Goal: Task Accomplishment & Management: Manage account settings

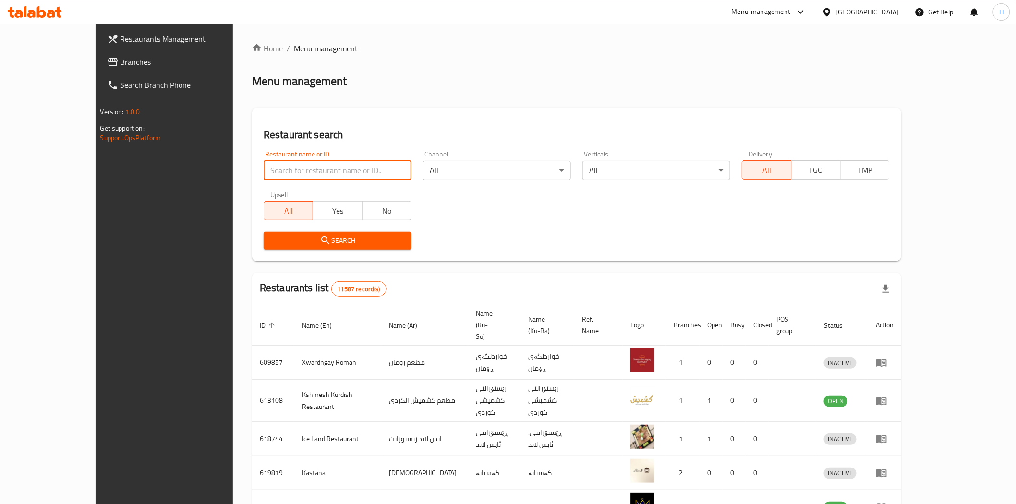
click at [264, 175] on input "search" at bounding box center [338, 170] width 148 height 19
paste input "703287"
type input "703287"
click at [288, 245] on span "Search" at bounding box center [337, 241] width 133 height 12
click at [277, 168] on input "search" at bounding box center [338, 170] width 148 height 19
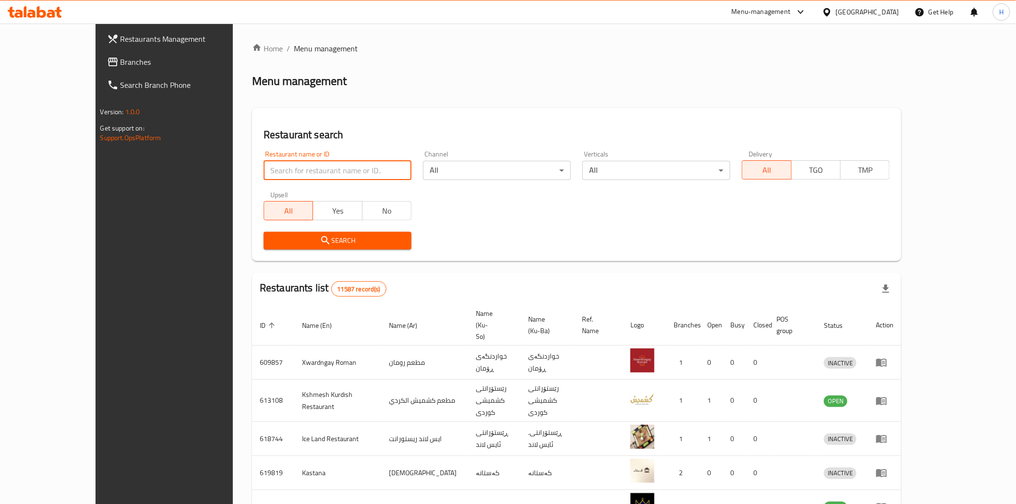
paste input "703287"
type input "703287"
click at [292, 243] on span "Search" at bounding box center [337, 241] width 133 height 12
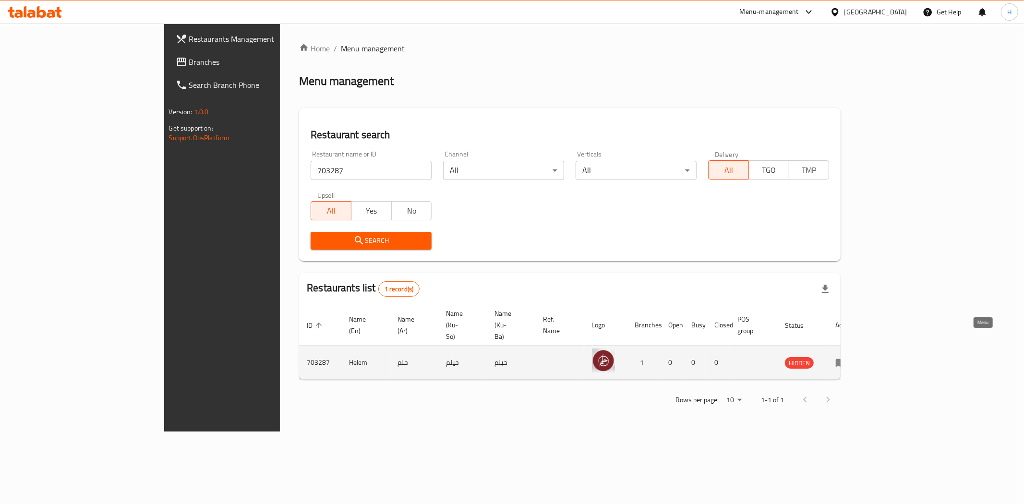
click at [847, 357] on icon "enhanced table" at bounding box center [842, 363] width 12 height 12
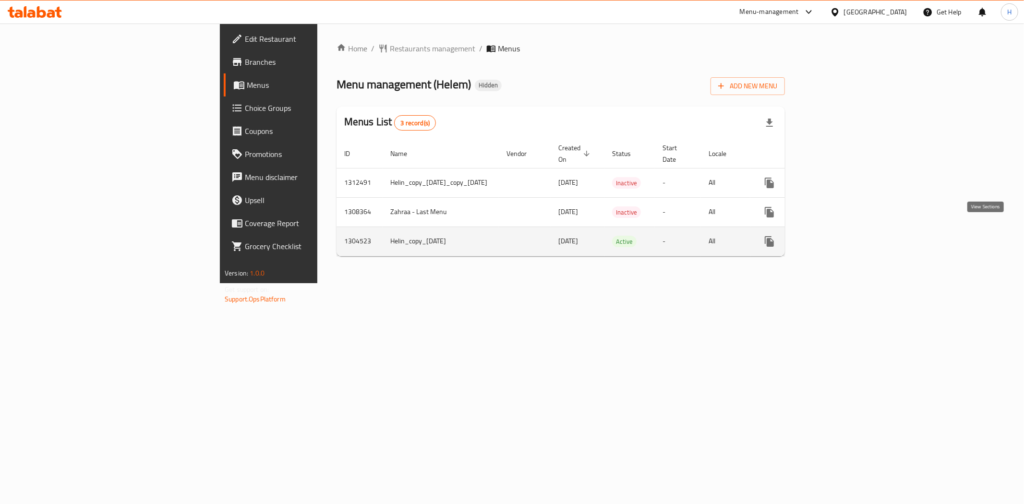
click at [845, 236] on icon "enhanced table" at bounding box center [839, 242] width 12 height 12
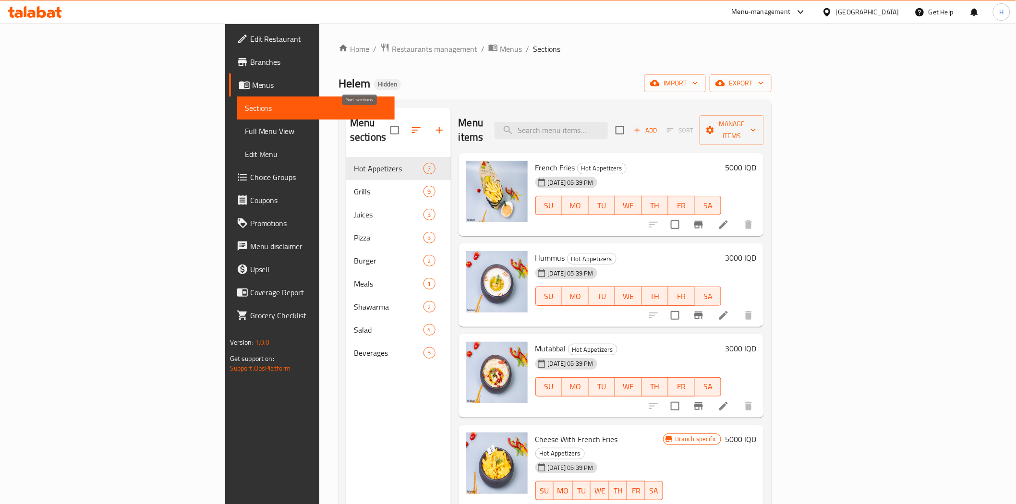
click at [411, 127] on icon "button" at bounding box center [417, 130] width 12 height 12
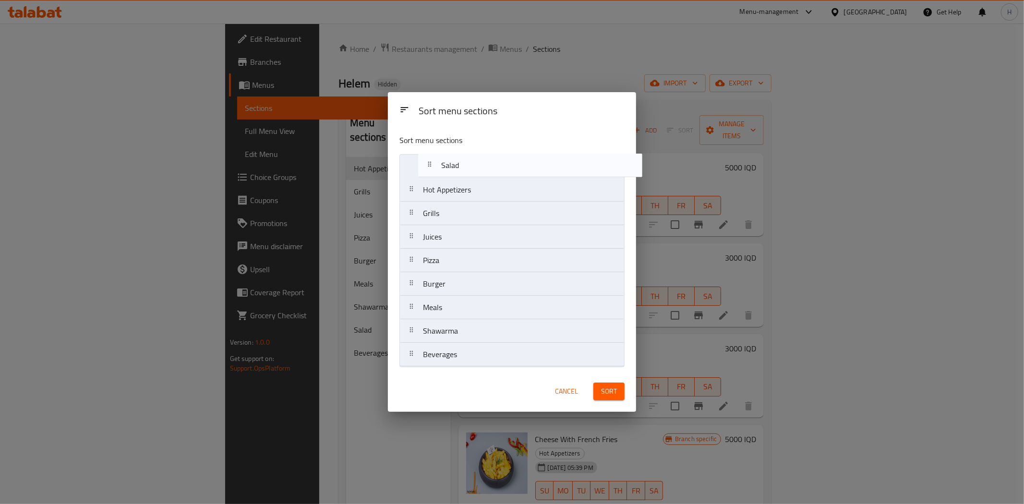
drag, startPoint x: 414, startPoint y: 339, endPoint x: 425, endPoint y: 171, distance: 167.9
click at [425, 171] on nav "Hot Appetizers Grills Juices Pizza Burger Meals Shawarma Salad Beverages" at bounding box center [512, 260] width 225 height 213
drag, startPoint x: 414, startPoint y: 241, endPoint x: 420, endPoint y: 364, distance: 123.1
click at [420, 364] on nav "Salad Hot Appetizers Grills Juices Pizza Burger Meals Shawarma Beverages" at bounding box center [512, 260] width 225 height 213
drag, startPoint x: 416, startPoint y: 308, endPoint x: 404, endPoint y: 238, distance: 71.1
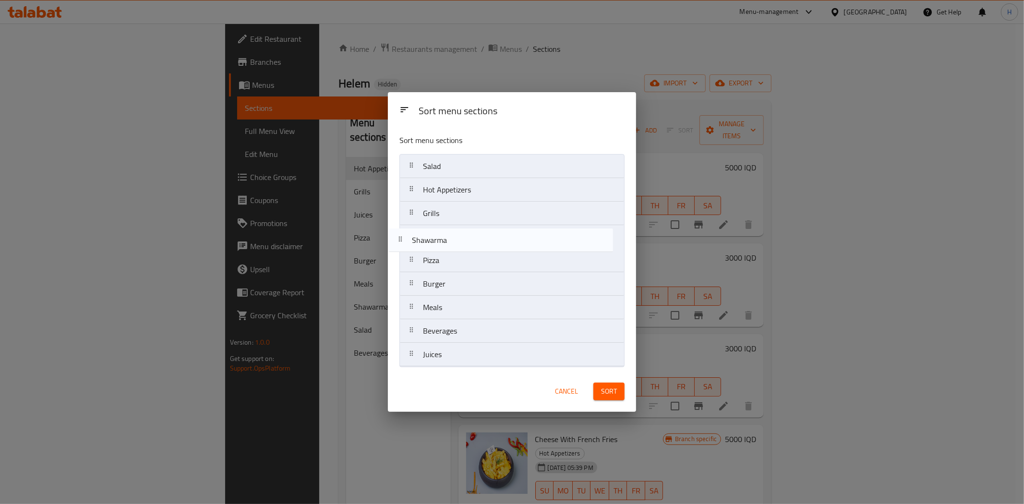
click at [404, 238] on nav "Salad Hot Appetizers Grills Pizza Burger Meals Shawarma Beverages Juices" at bounding box center [512, 260] width 225 height 213
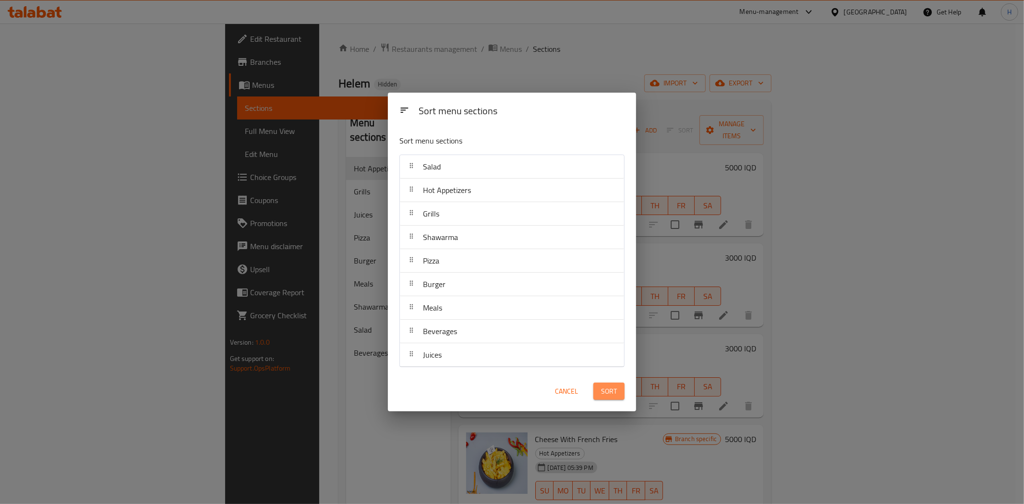
click at [615, 390] on span "Sort" at bounding box center [609, 392] width 16 height 12
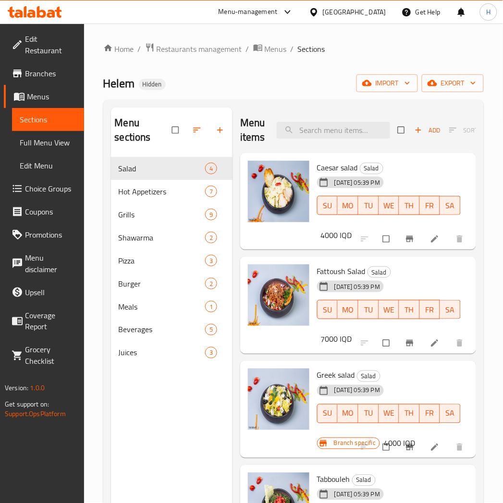
click at [266, 188] on icon at bounding box center [435, 239] width 10 height 10
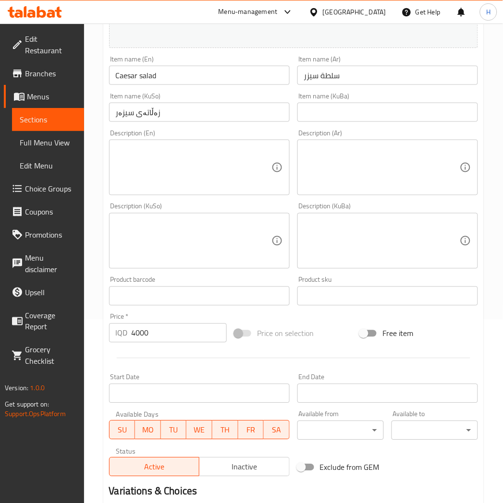
scroll to position [267, 0]
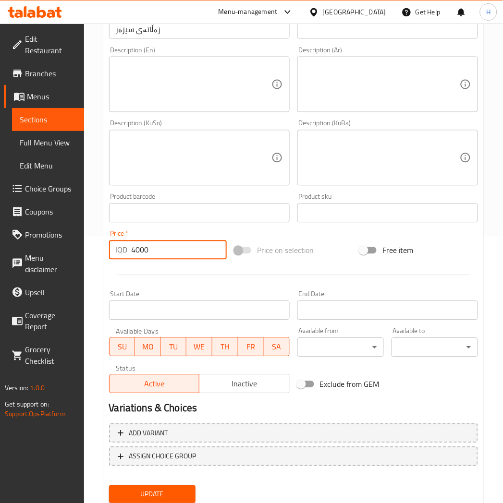
drag, startPoint x: 133, startPoint y: 248, endPoint x: 180, endPoint y: 260, distance: 49.2
click at [179, 188] on div "Price   * IQD 4000 Price *" at bounding box center [167, 245] width 125 height 37
type input "10000"
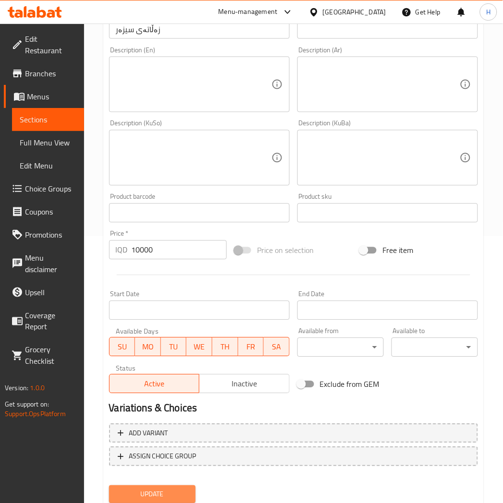
click at [173, 188] on button "Update" at bounding box center [152, 495] width 86 height 18
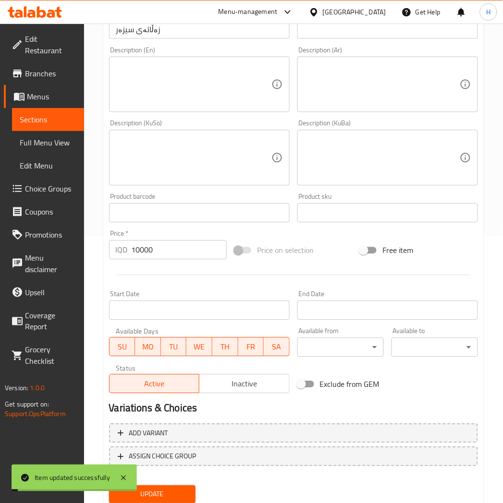
scroll to position [0, 0]
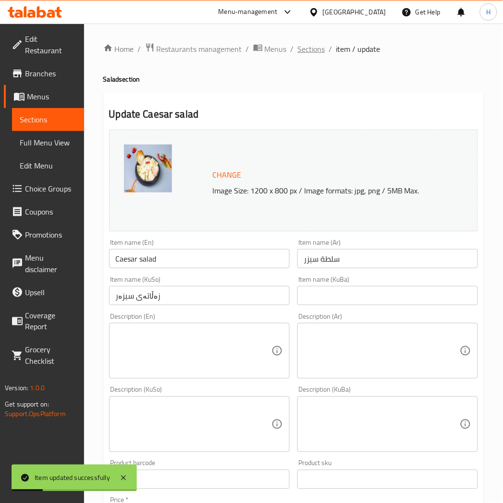
click at [266, 46] on span "Sections" at bounding box center [311, 49] width 27 height 12
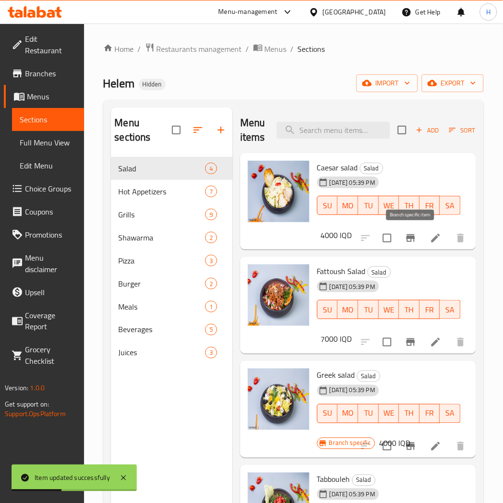
click at [266, 188] on icon "Branch-specific-item" at bounding box center [411, 238] width 12 height 12
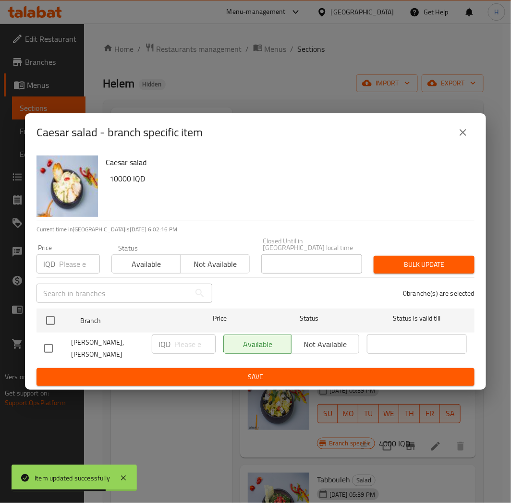
click at [266, 138] on icon "close" at bounding box center [463, 133] width 12 height 12
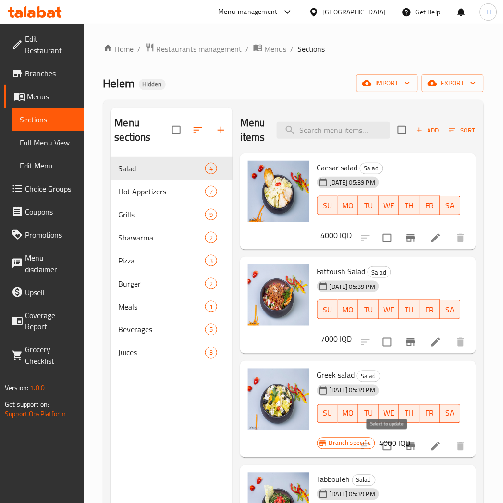
click at [266, 188] on input "checkbox" at bounding box center [387, 447] width 20 height 20
checkbox input "false"
click at [266, 188] on icon "Branch-specific-item" at bounding box center [411, 447] width 12 height 12
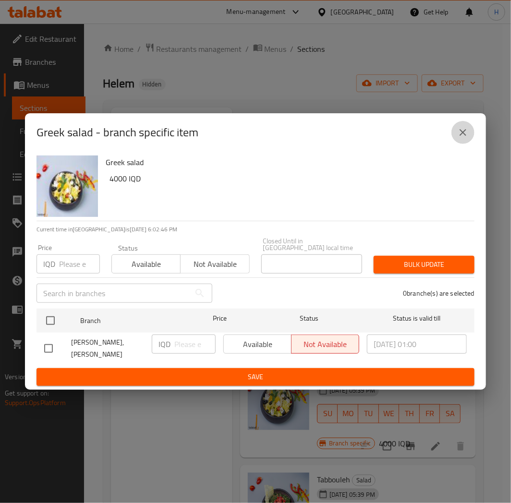
click at [266, 138] on icon "close" at bounding box center [463, 133] width 12 height 12
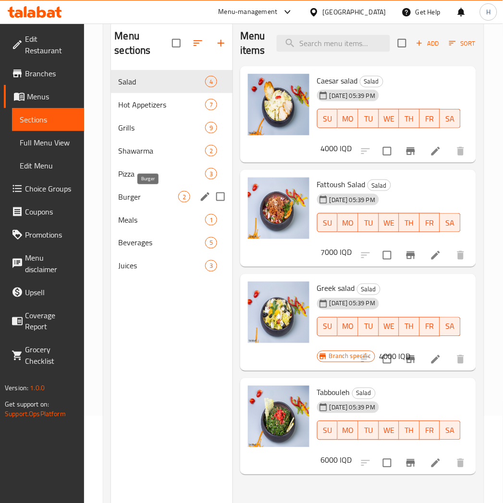
scroll to position [27, 0]
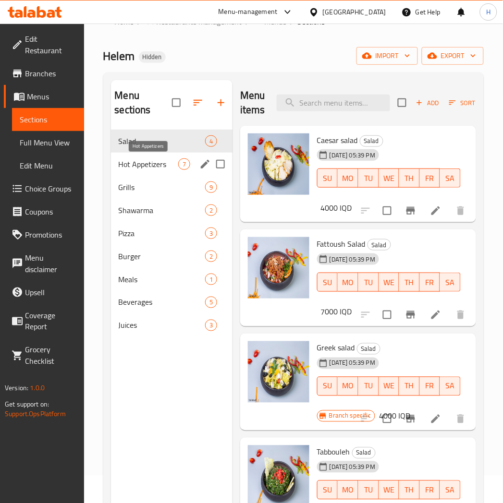
click at [150, 167] on span "Hot Appetizers" at bounding box center [149, 164] width 60 height 12
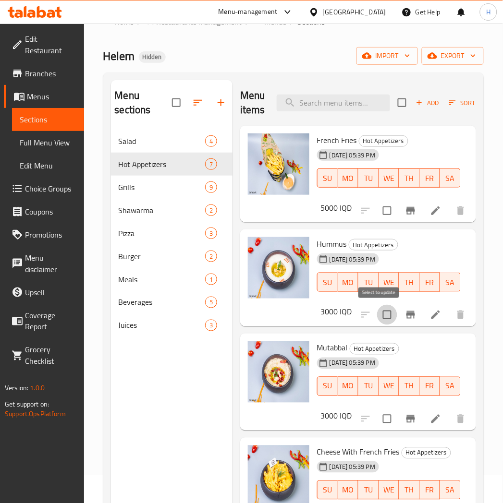
click at [266, 188] on input "checkbox" at bounding box center [387, 315] width 20 height 20
checkbox input "true"
click at [266, 188] on input "checkbox" at bounding box center [387, 419] width 20 height 20
checkbox input "true"
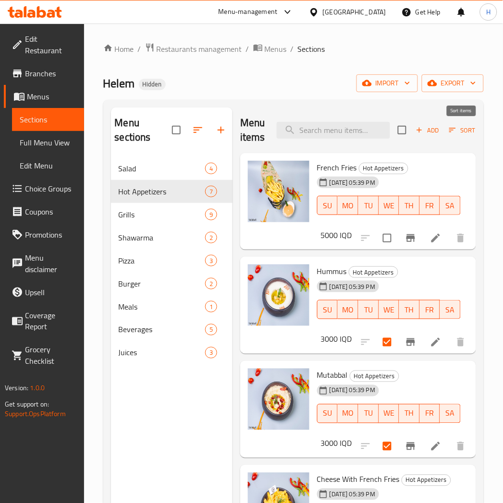
click at [266, 130] on icon "button" at bounding box center [452, 130] width 9 height 9
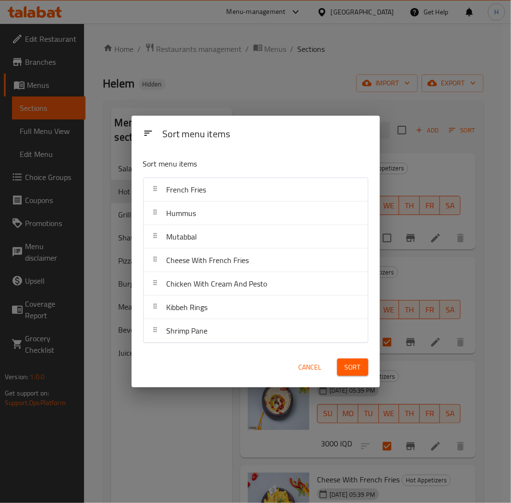
click at [266, 188] on span "Cancel" at bounding box center [310, 368] width 23 height 12
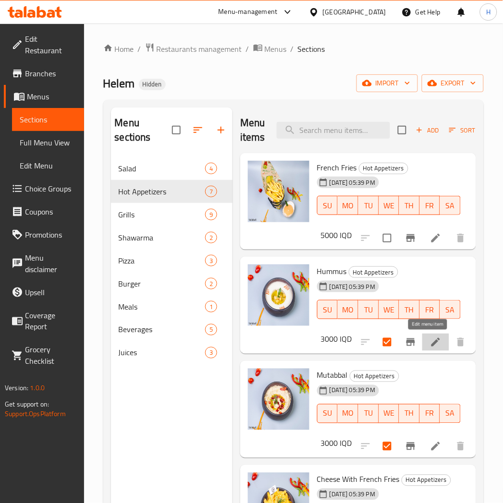
click at [266, 188] on icon at bounding box center [436, 343] width 12 height 12
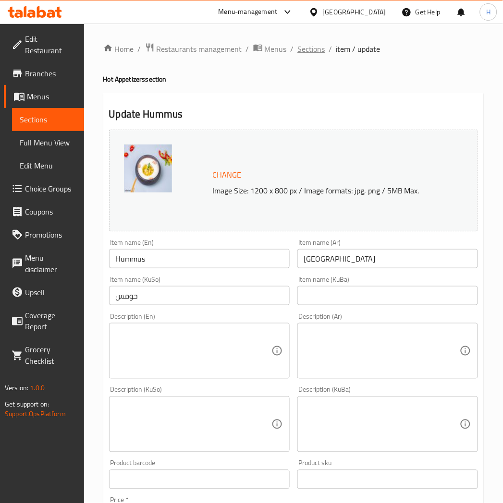
click at [266, 49] on span "Sections" at bounding box center [311, 49] width 27 height 12
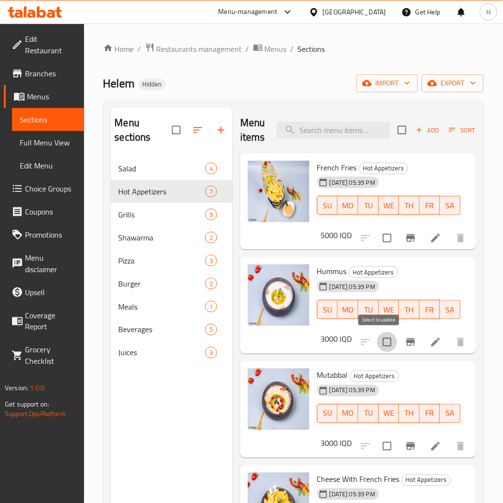
click at [266, 188] on input "checkbox" at bounding box center [387, 342] width 20 height 20
click at [266, 188] on div at bounding box center [413, 342] width 118 height 23
click at [266, 188] on input "checkbox" at bounding box center [387, 342] width 20 height 20
checkbox input "false"
click at [266, 188] on div at bounding box center [413, 342] width 118 height 23
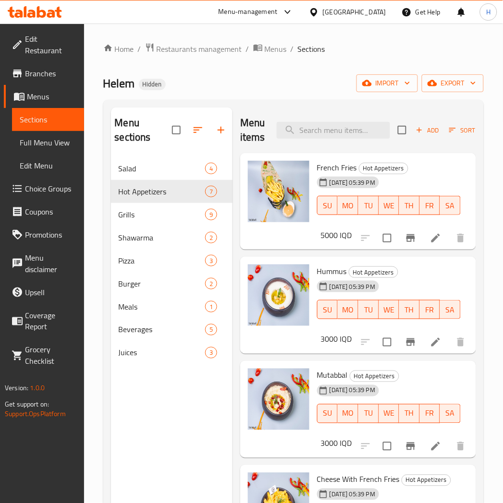
click at [266, 188] on div at bounding box center [413, 342] width 118 height 23
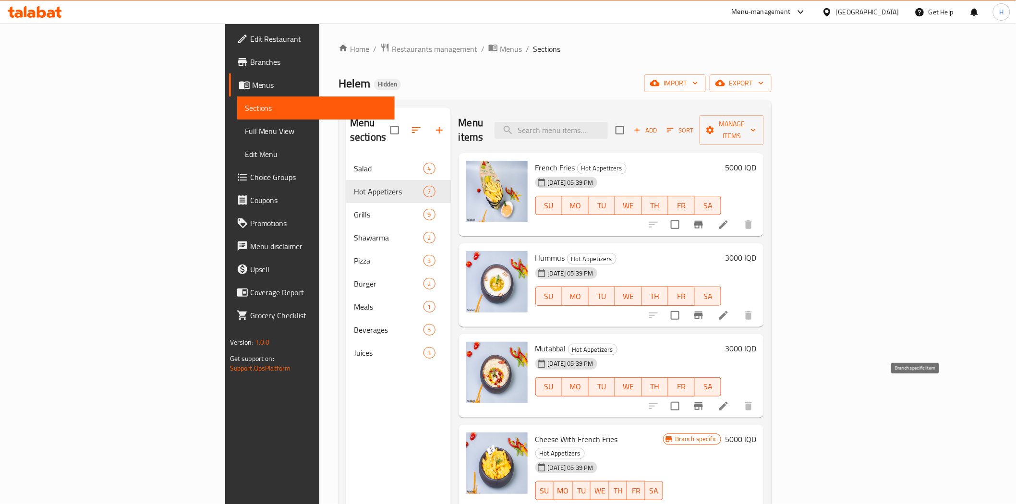
click at [266, 188] on input "checkbox" at bounding box center [675, 406] width 20 height 20
checkbox input "true"
click at [266, 188] on input "checkbox" at bounding box center [675, 315] width 20 height 20
checkbox input "true"
click at [266, 125] on span "Manage items" at bounding box center [731, 130] width 49 height 24
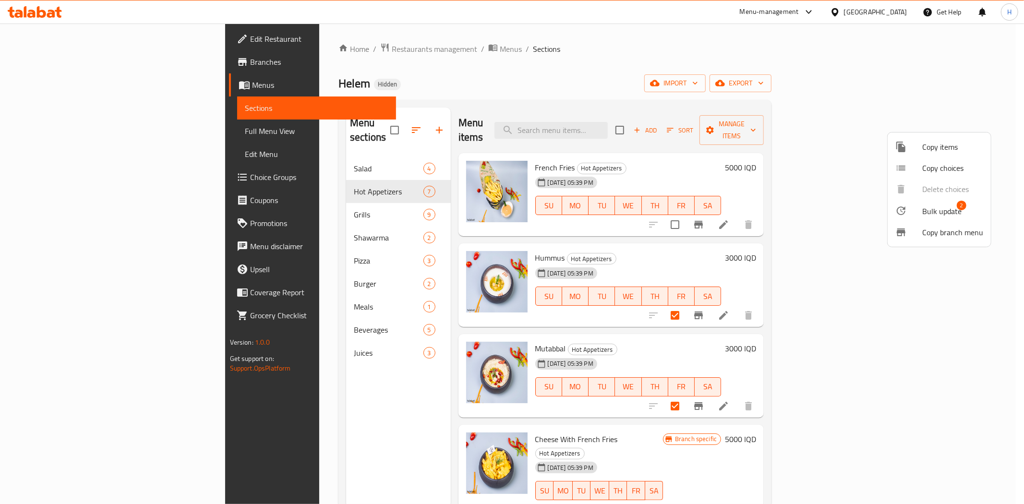
click at [266, 150] on span "Copy items" at bounding box center [953, 147] width 61 height 12
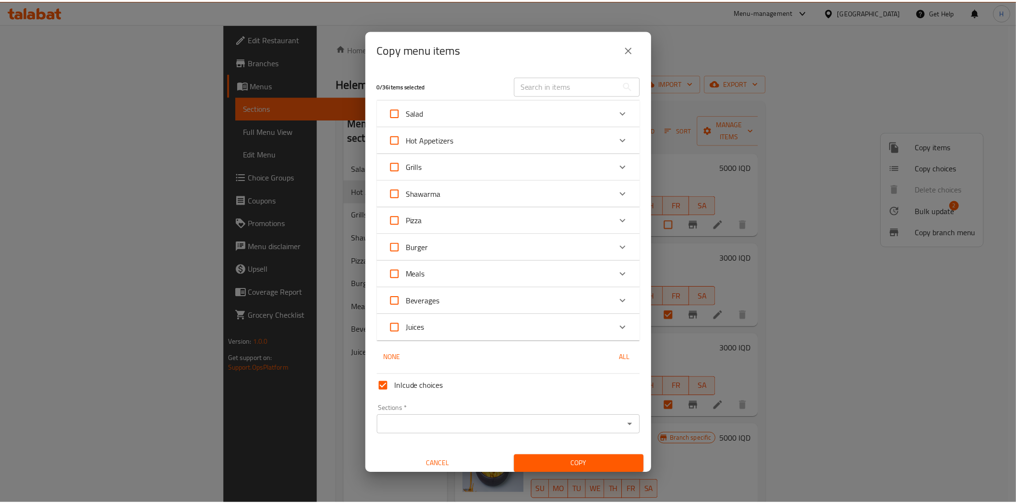
scroll to position [5, 0]
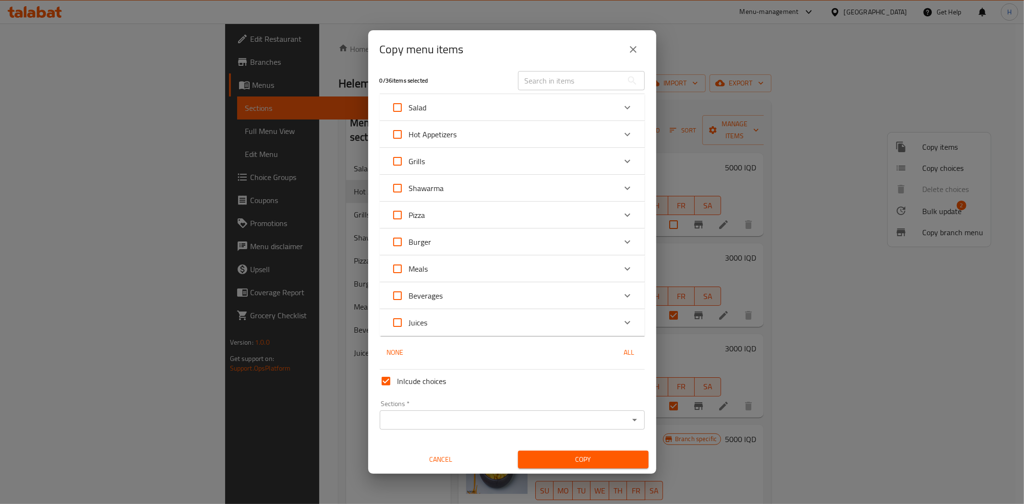
click at [266, 188] on div "Sections *" at bounding box center [512, 420] width 265 height 19
drag, startPoint x: 565, startPoint y: 412, endPoint x: 602, endPoint y: 414, distance: 37.5
click at [266, 188] on div "Sections *" at bounding box center [512, 420] width 265 height 19
click at [266, 188] on icon "Open" at bounding box center [635, 420] width 12 height 12
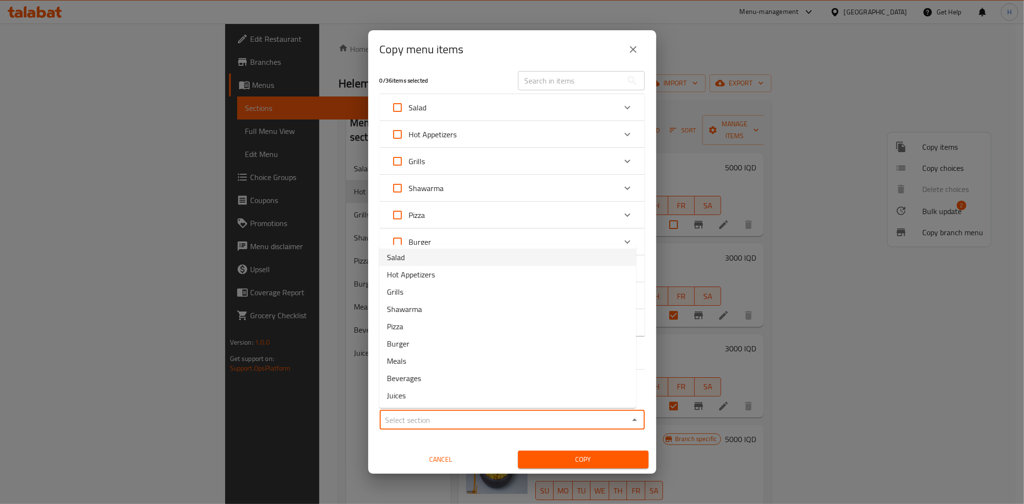
click at [266, 188] on li "Salad" at bounding box center [507, 257] width 257 height 17
type input "Salad"
click at [266, 188] on icon "Open" at bounding box center [635, 420] width 12 height 12
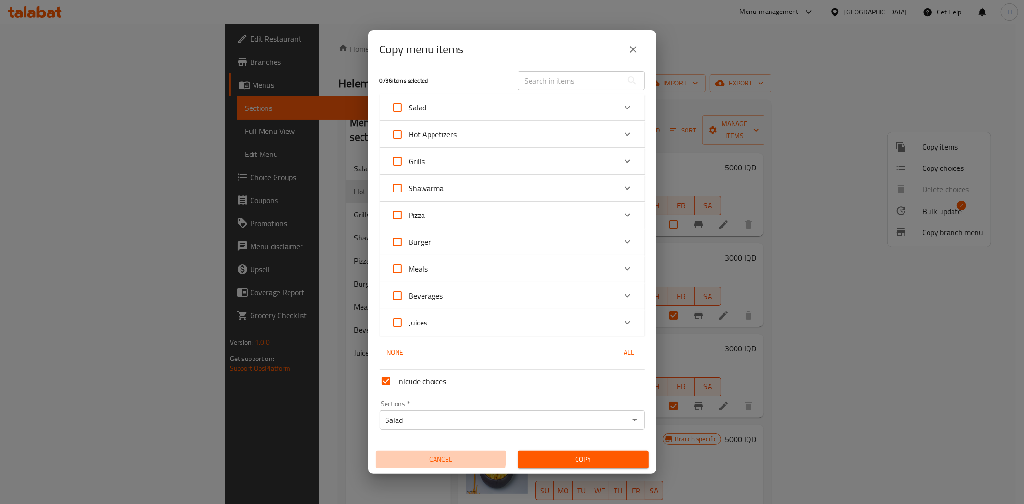
click at [266, 188] on span "Cancel" at bounding box center [441, 460] width 123 height 12
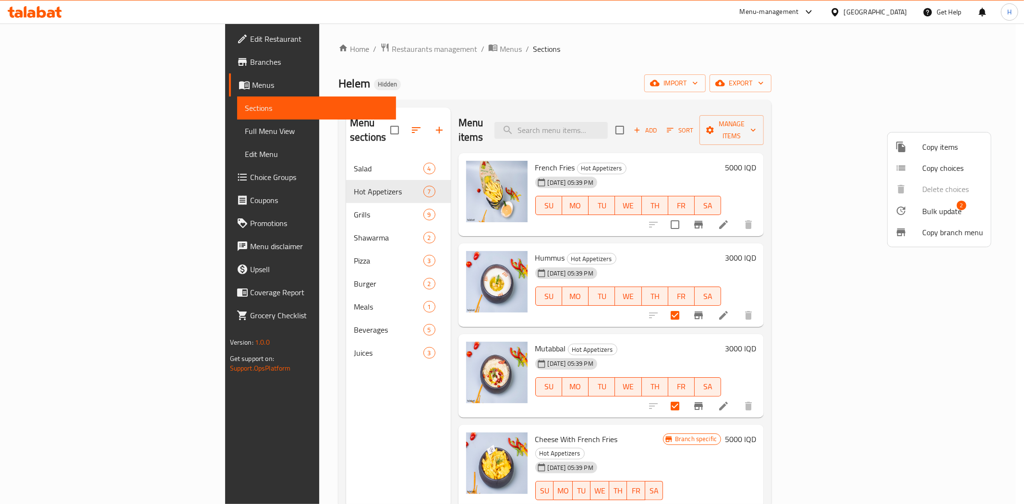
click at [266, 151] on div at bounding box center [512, 252] width 1024 height 504
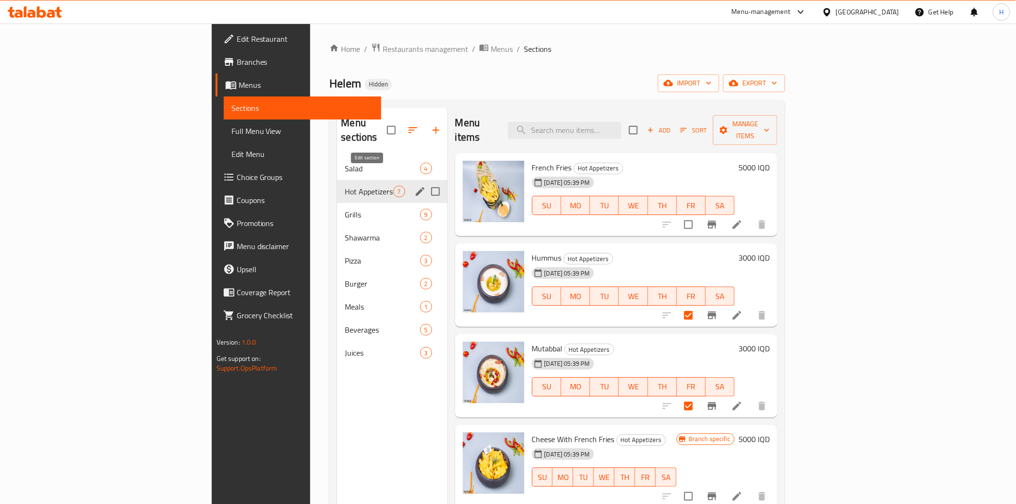
click at [266, 186] on icon "edit" at bounding box center [420, 192] width 12 height 12
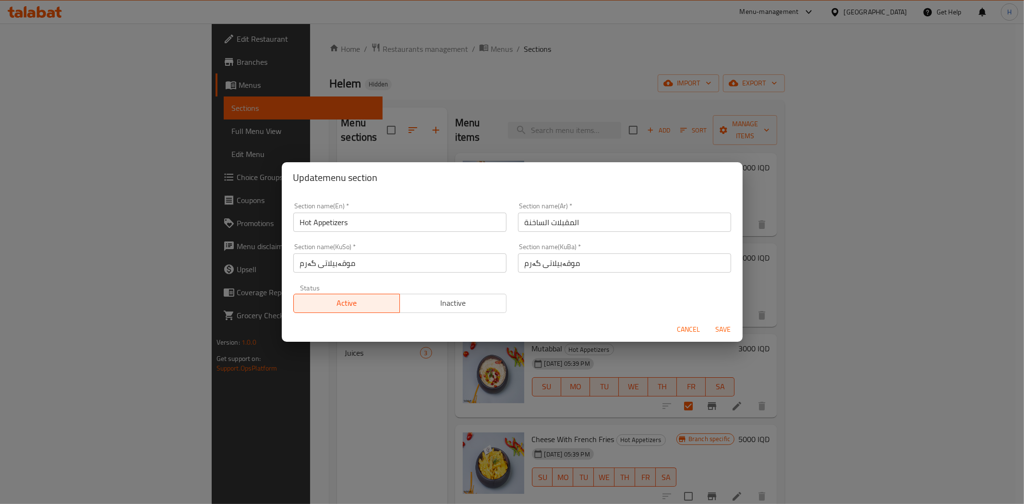
click at [266, 188] on input "المقبلات الساخنة" at bounding box center [624, 222] width 213 height 19
type input "المقبلات"
click at [266, 188] on input "Hot Appetizers" at bounding box center [399, 222] width 213 height 19
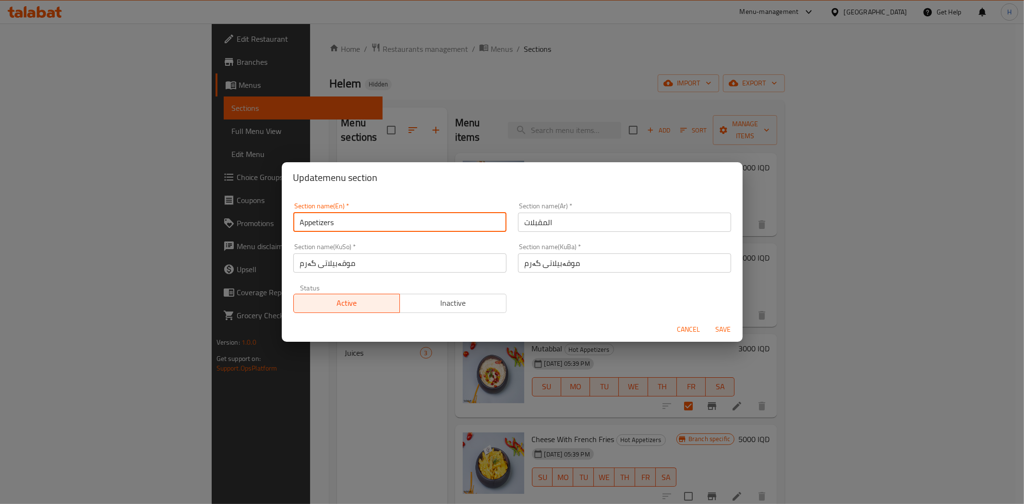
type input "Appetizers"
click at [266, 188] on input "موقەبیلاتی گەرم" at bounding box center [624, 263] width 213 height 19
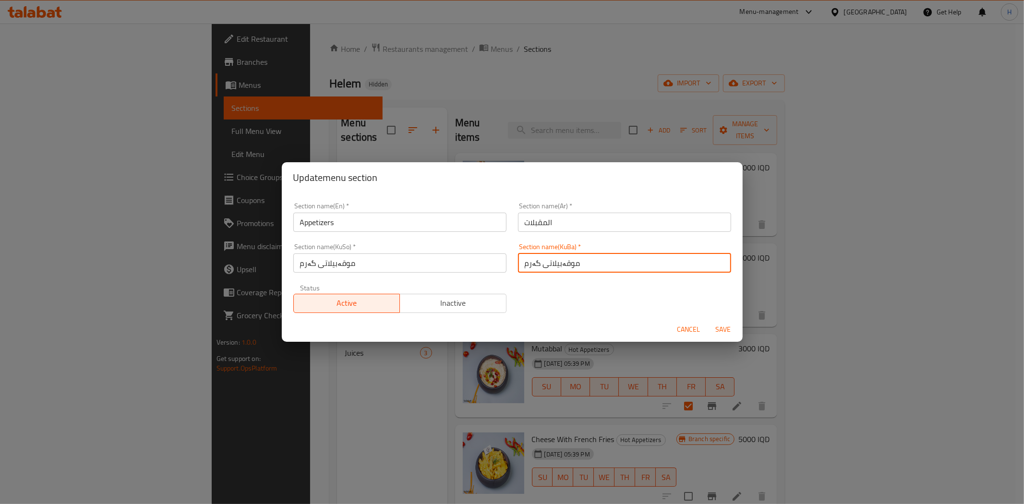
click at [266, 188] on input "موقەبیلاتی گەرم" at bounding box center [624, 263] width 213 height 19
type input "موقەبیلاتی"
click at [266, 188] on input "موقەبیلاتی گەرم" at bounding box center [399, 263] width 213 height 19
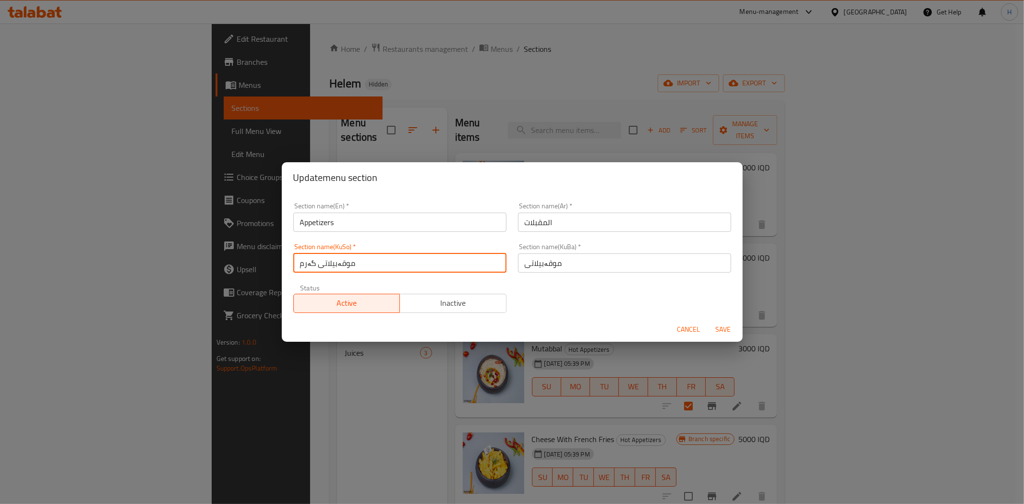
click at [266, 188] on input "موقەبیلاتی گەرم" at bounding box center [399, 263] width 213 height 19
type input "موقەبیلاتی"
click at [266, 188] on span "Save" at bounding box center [723, 330] width 23 height 12
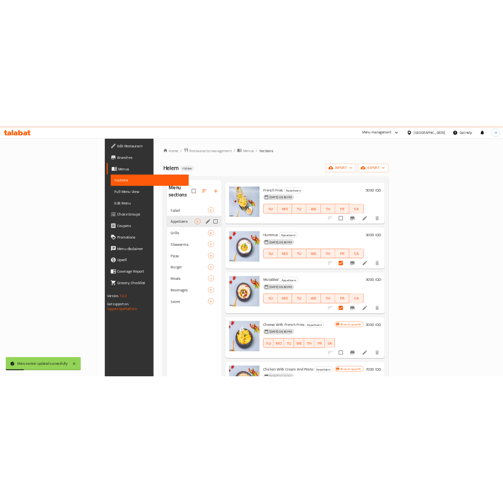
scroll to position [153, 0]
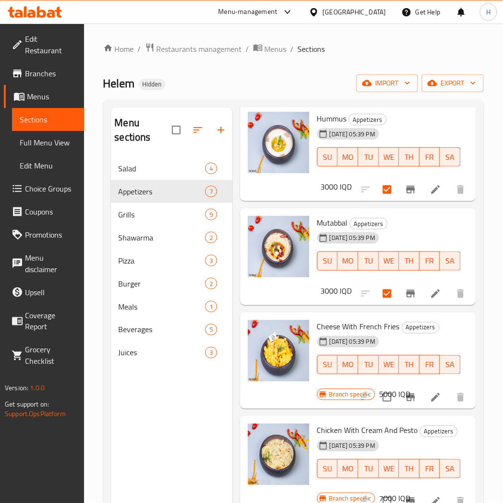
click at [266, 188] on li at bounding box center [435, 189] width 27 height 17
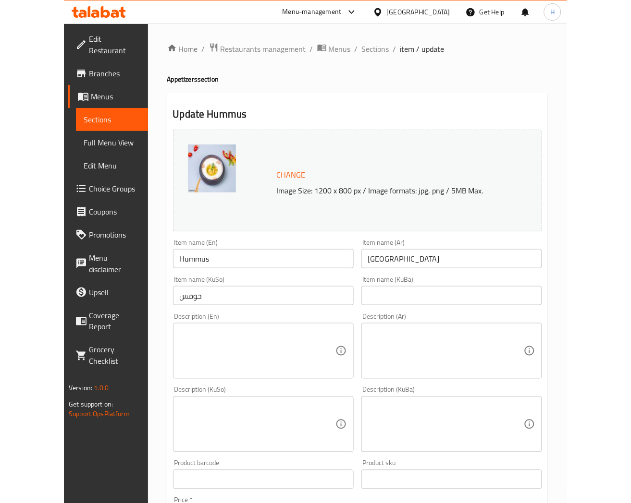
scroll to position [267, 0]
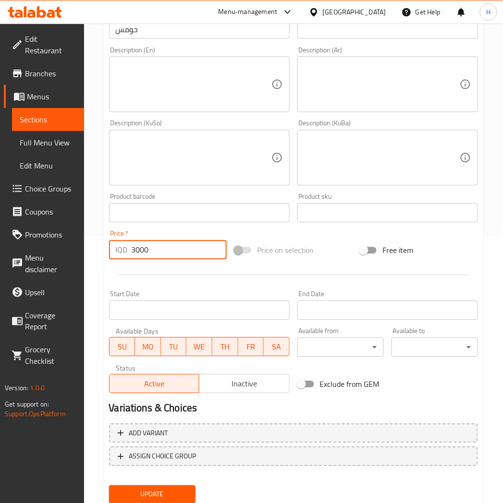
click at [134, 188] on input "3000" at bounding box center [179, 250] width 95 height 19
type input "6000"
click at [172, 188] on span "Update" at bounding box center [152, 495] width 71 height 12
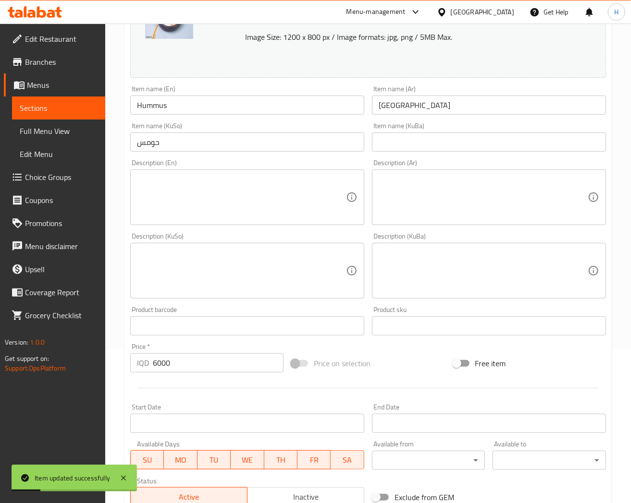
scroll to position [0, 0]
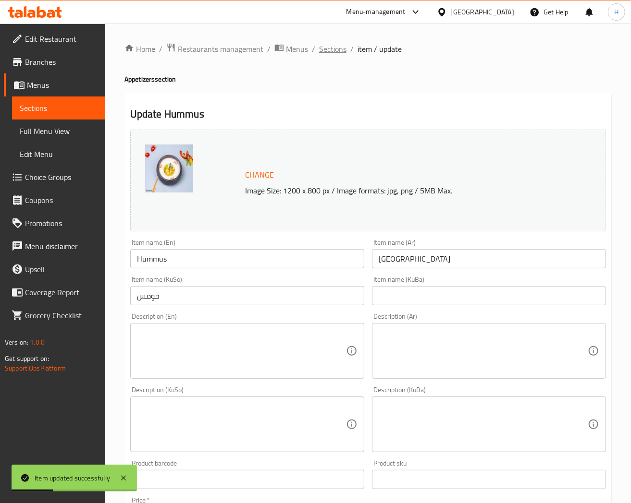
click at [266, 52] on span "Sections" at bounding box center [332, 49] width 27 height 12
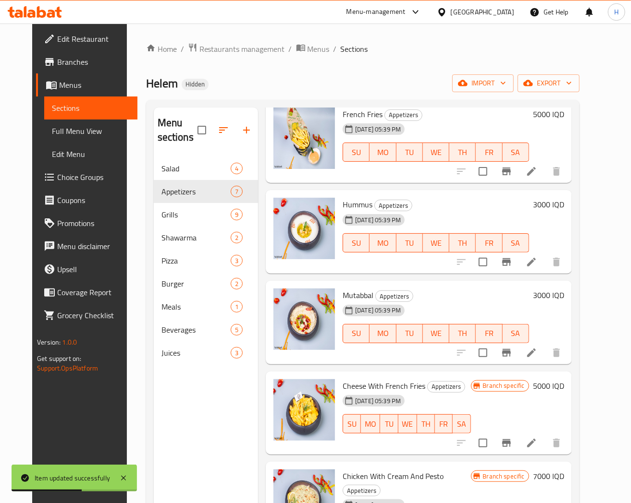
scroll to position [107, 0]
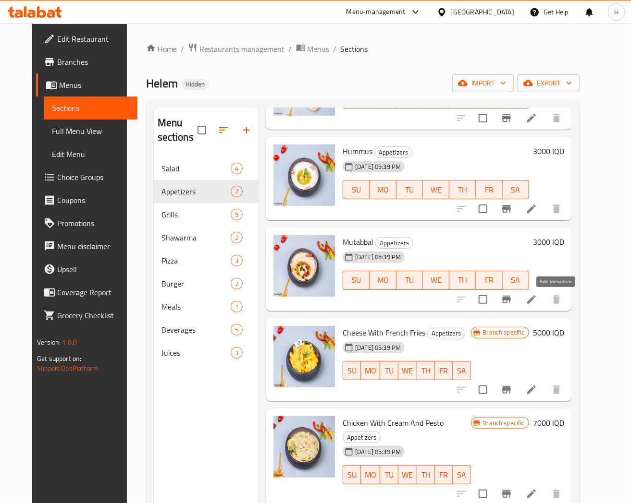
click at [266, 188] on icon at bounding box center [531, 300] width 12 height 12
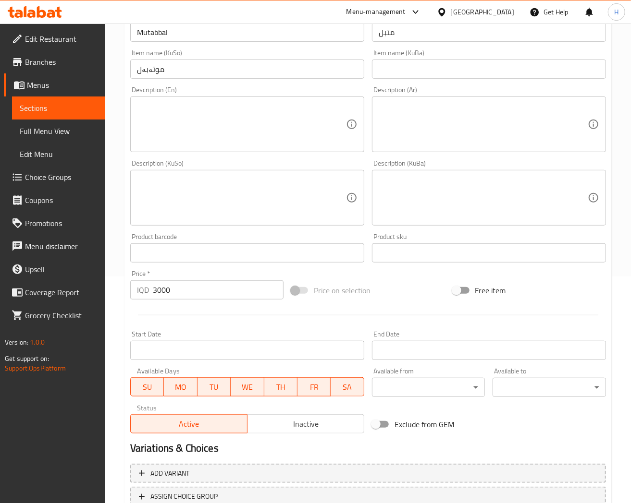
scroll to position [298, 0]
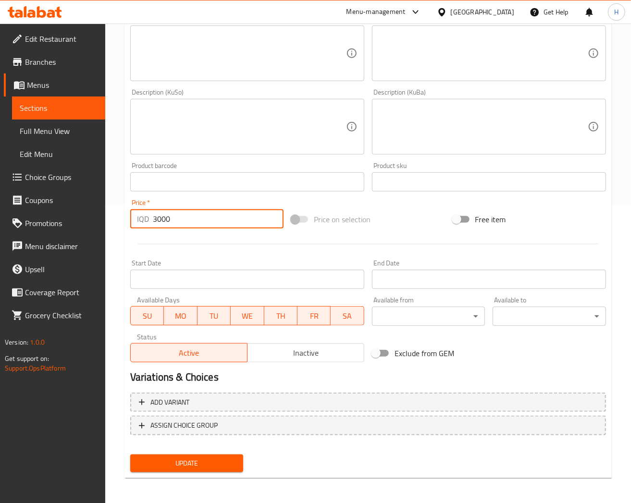
click at [155, 188] on input "3000" at bounding box center [218, 218] width 131 height 19
type input "6000"
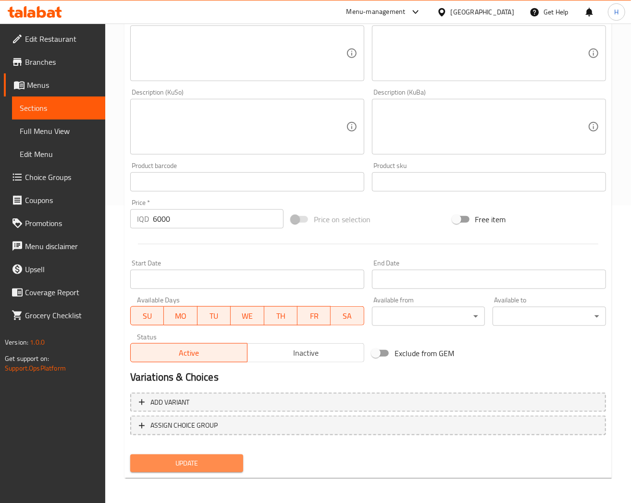
click at [216, 188] on span "Update" at bounding box center [187, 464] width 98 height 12
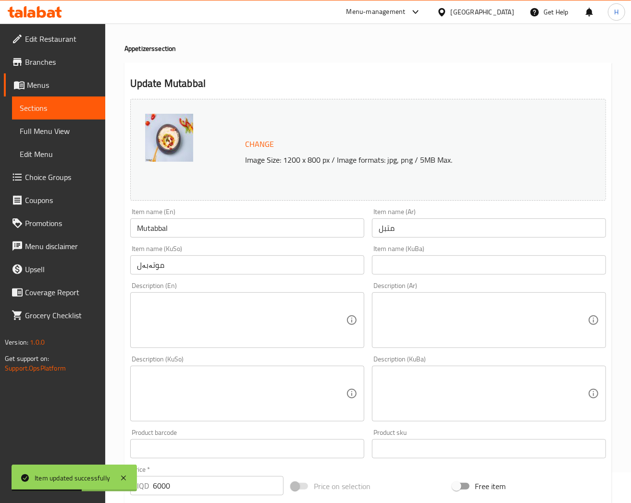
scroll to position [0, 0]
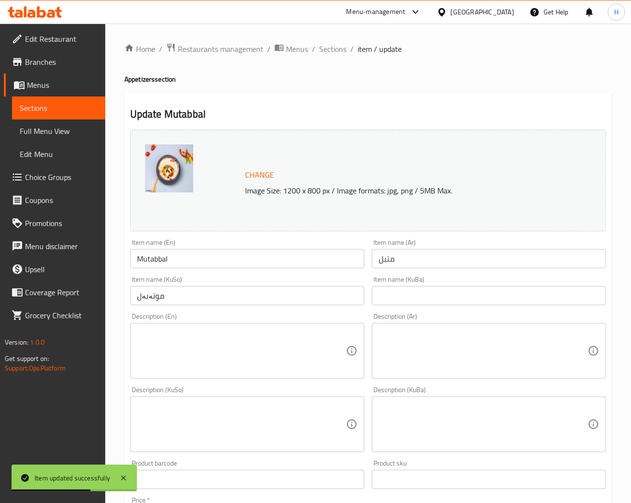
click at [266, 49] on ol "Home / Restaurants management / Menus / Sections / item / update" at bounding box center [367, 49] width 487 height 12
click at [266, 49] on span "Sections" at bounding box center [332, 49] width 27 height 12
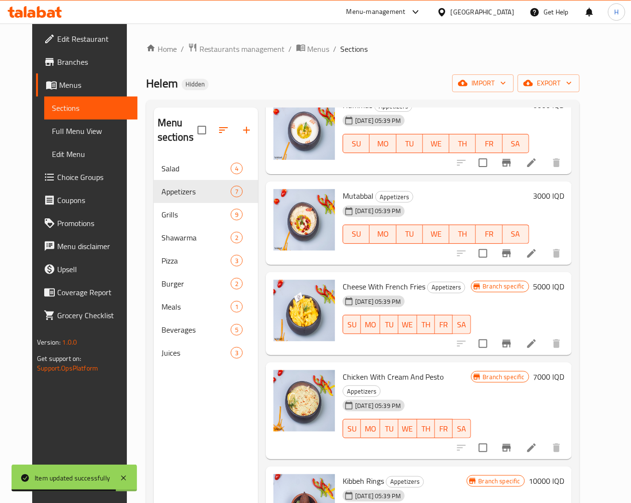
scroll to position [160, 0]
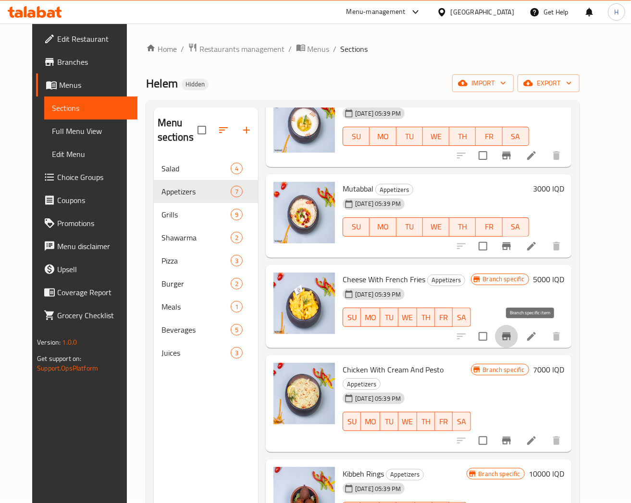
click at [266, 188] on button "Branch-specific-item" at bounding box center [506, 336] width 23 height 23
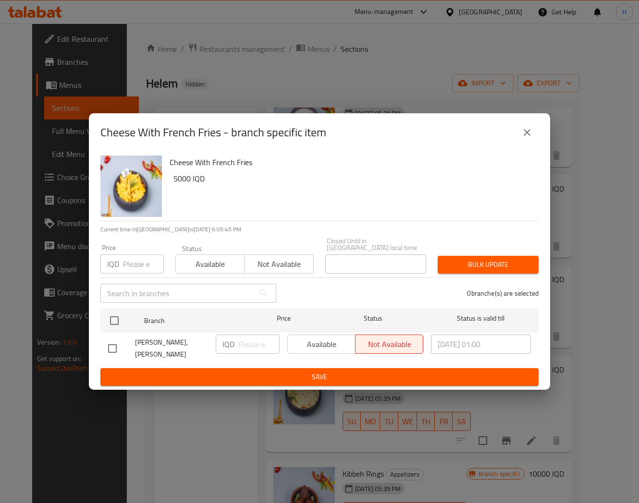
click at [266, 138] on icon "close" at bounding box center [527, 133] width 12 height 12
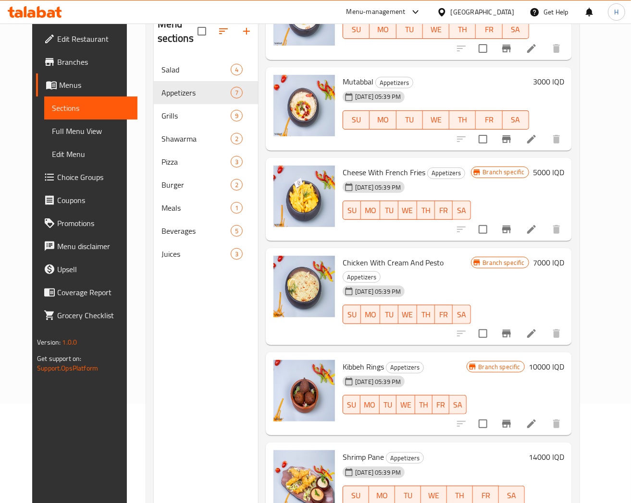
scroll to position [107, 0]
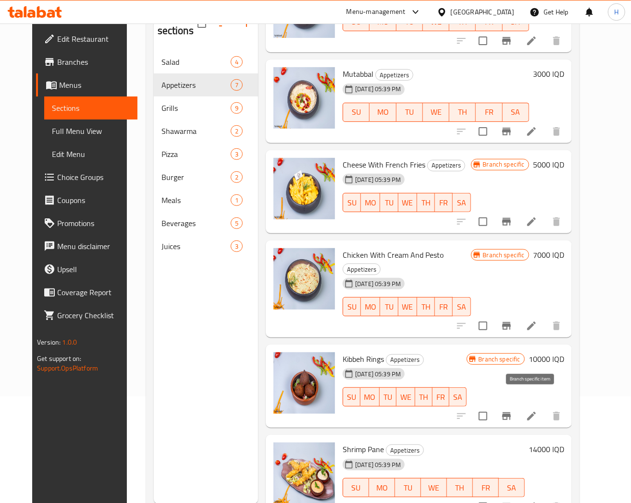
click at [266, 188] on button "Branch-specific-item" at bounding box center [506, 416] width 23 height 23
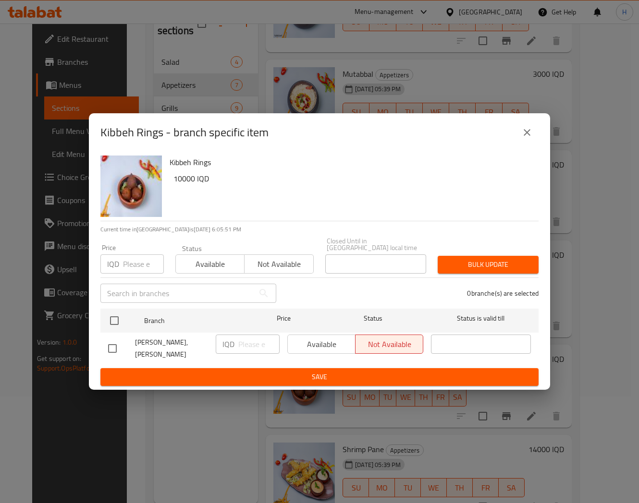
click at [266, 138] on icon "close" at bounding box center [527, 133] width 12 height 12
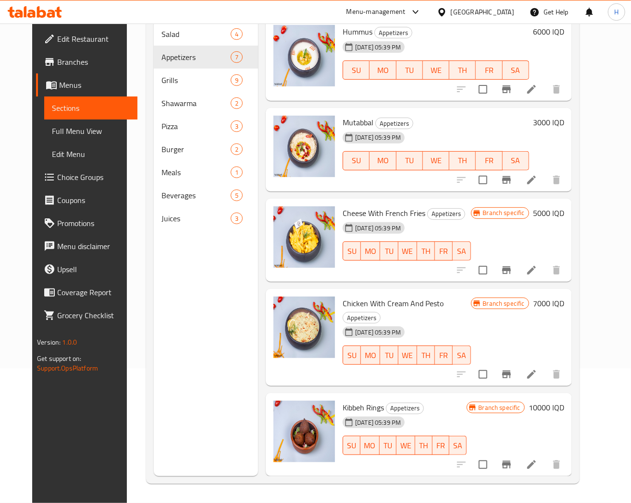
scroll to position [0, 0]
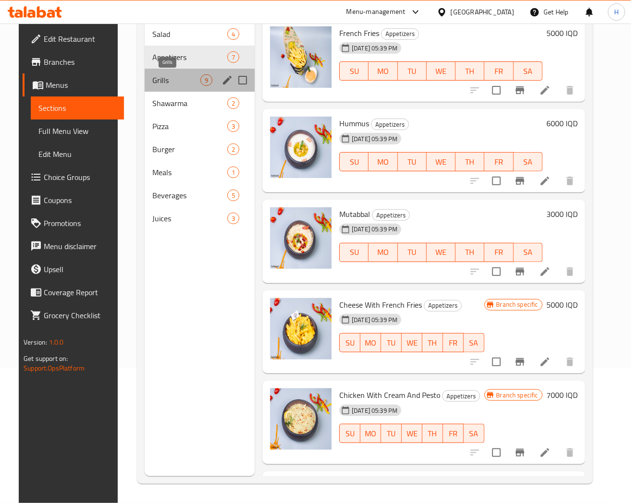
click at [165, 81] on span "Grills" at bounding box center [176, 80] width 48 height 12
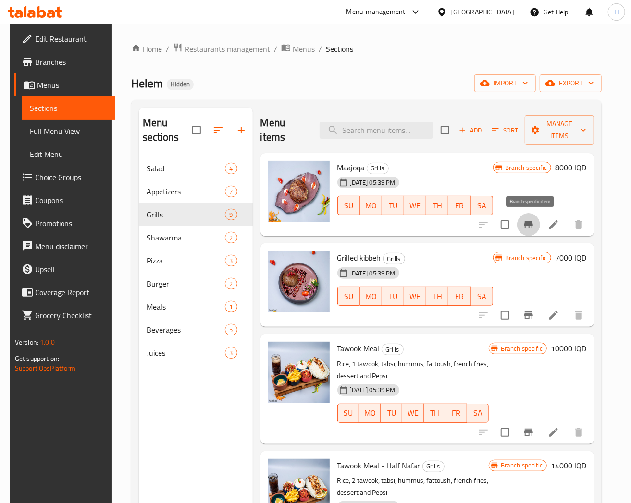
click at [266, 188] on icon "Branch-specific-item" at bounding box center [529, 225] width 12 height 12
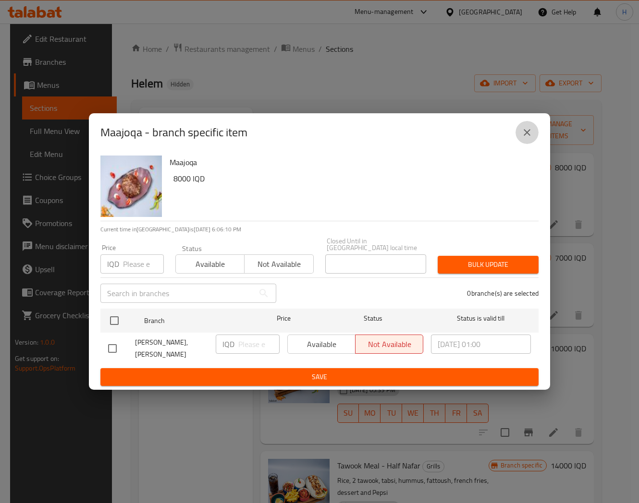
click at [266, 136] on icon "close" at bounding box center [526, 132] width 7 height 7
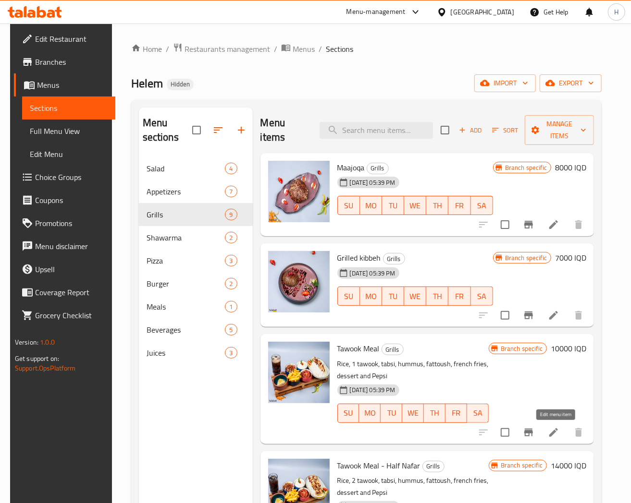
click at [266, 188] on icon at bounding box center [553, 432] width 9 height 9
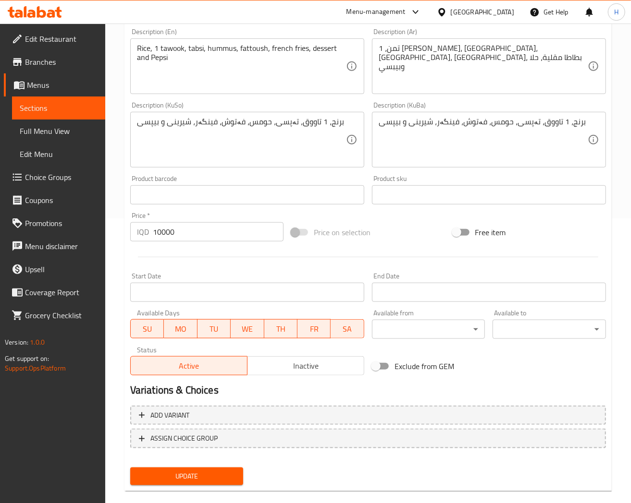
scroll to position [298, 0]
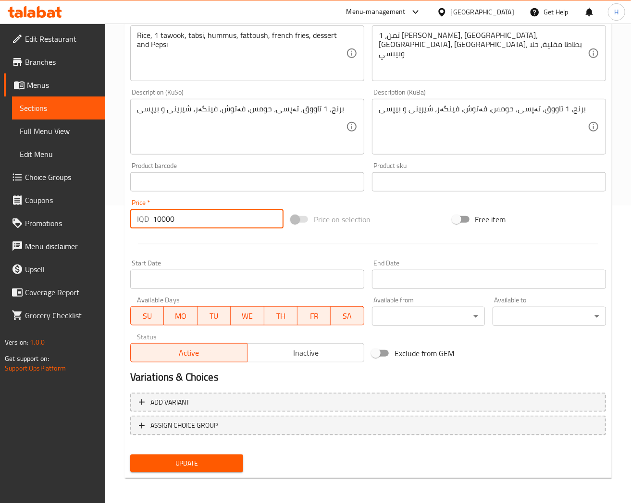
drag, startPoint x: 159, startPoint y: 214, endPoint x: 151, endPoint y: 217, distance: 8.8
click at [151, 188] on div "IQD 10000 Price *" at bounding box center [206, 218] width 153 height 19
type input "21000"
click at [185, 188] on span "Update" at bounding box center [187, 464] width 98 height 12
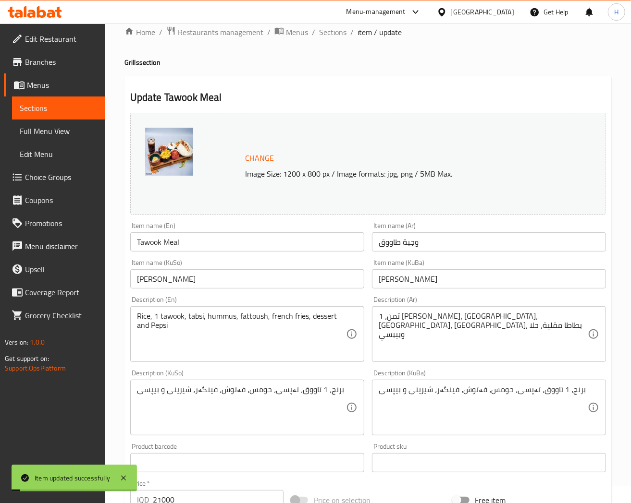
scroll to position [0, 0]
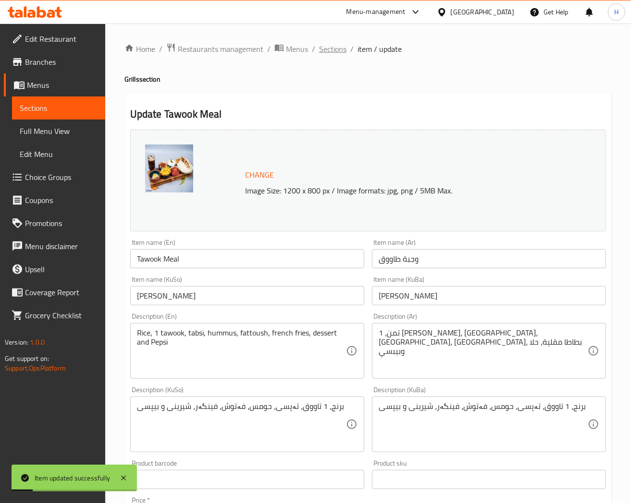
click at [266, 51] on span "Sections" at bounding box center [332, 49] width 27 height 12
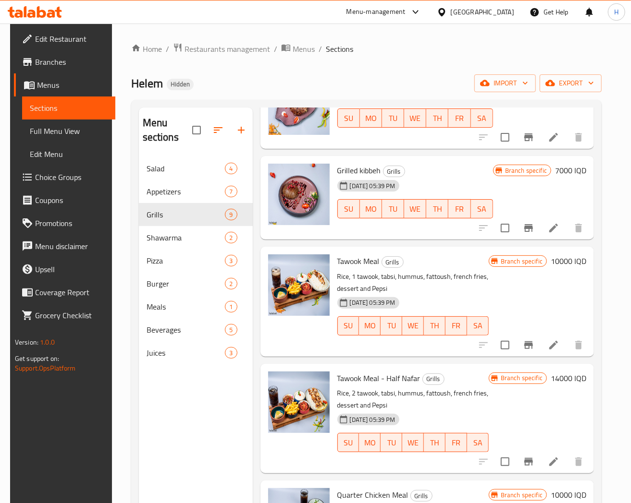
scroll to position [107, 0]
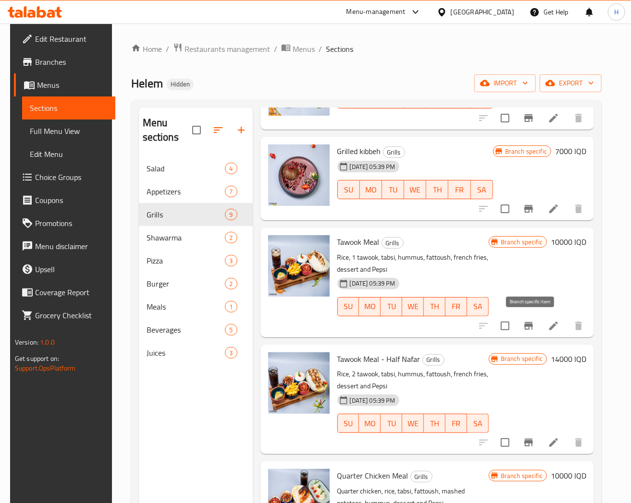
click at [266, 188] on button "Branch-specific-item" at bounding box center [528, 326] width 23 height 23
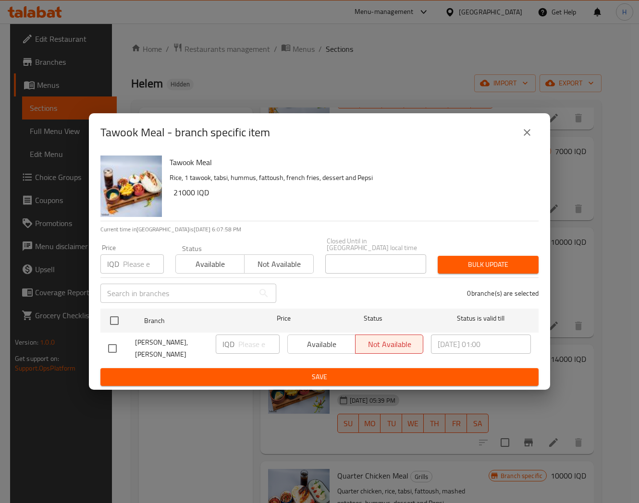
click at [266, 138] on icon "close" at bounding box center [527, 133] width 12 height 12
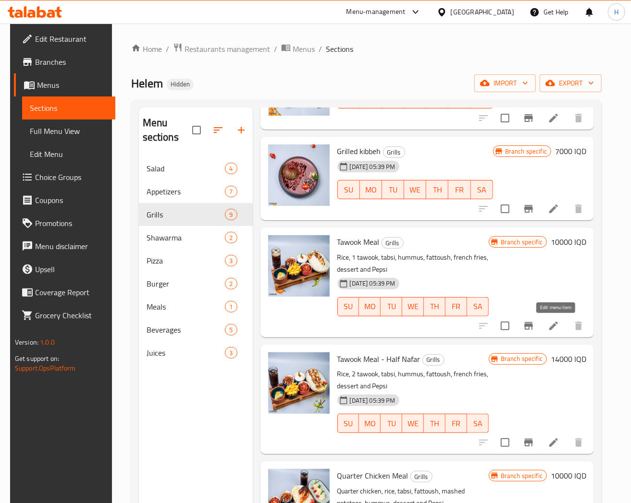
click at [266, 188] on icon at bounding box center [554, 326] width 12 height 12
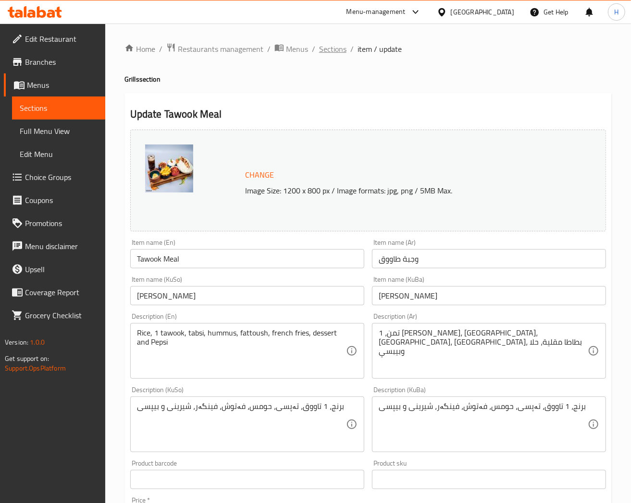
click at [266, 50] on span "Sections" at bounding box center [332, 49] width 27 height 12
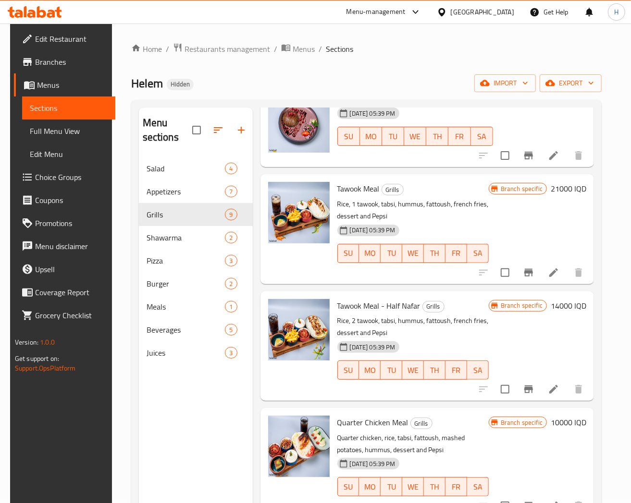
scroll to position [213, 0]
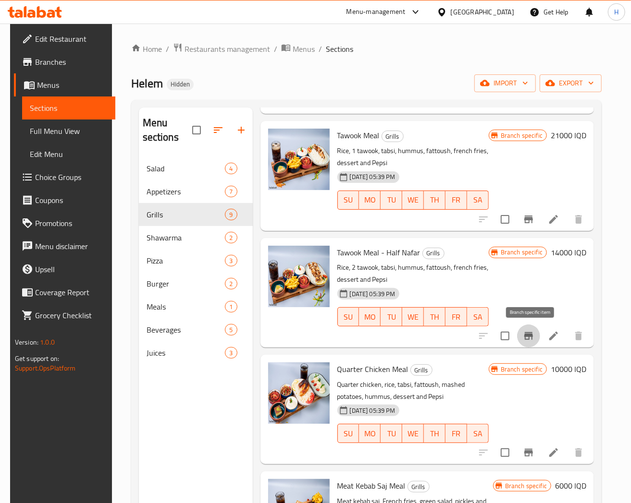
click at [266, 188] on icon "Branch-specific-item" at bounding box center [528, 336] width 9 height 8
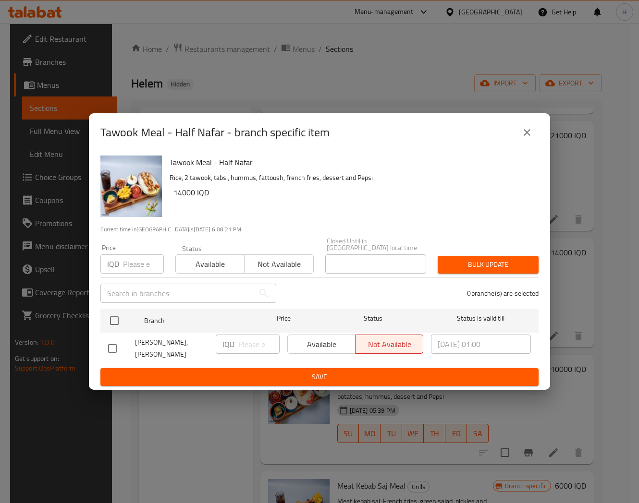
click at [266, 78] on div "Tawook Meal - Half Nafar - branch specific item Tawook Meal - Half Nafar Rice, …" at bounding box center [319, 251] width 639 height 503
click at [266, 136] on icon "close" at bounding box center [526, 132] width 7 height 7
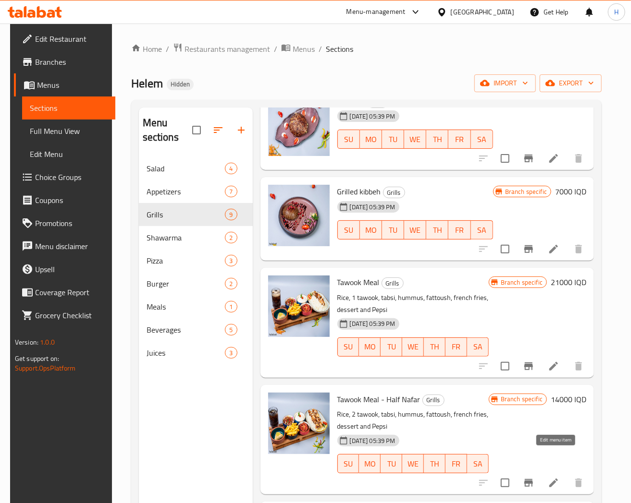
scroll to position [53, 0]
